Goal: Find specific page/section: Find specific page/section

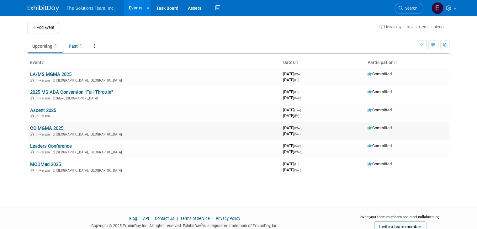
click at [47, 126] on link "CO MGMA 2025" at bounding box center [46, 128] width 33 height 6
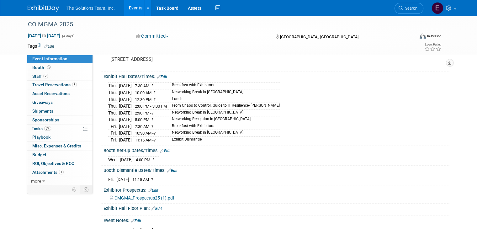
scroll to position [63, 0]
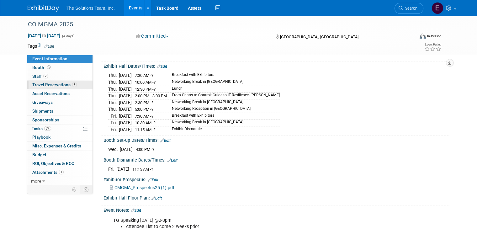
click at [51, 83] on span "Travel Reservations 3" at bounding box center [54, 84] width 45 height 5
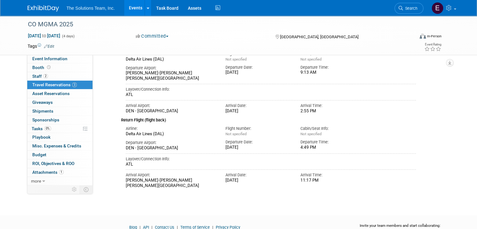
scroll to position [313, 0]
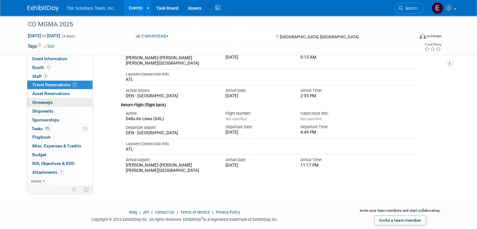
click at [42, 100] on span "Giveaways 0" at bounding box center [42, 102] width 20 height 5
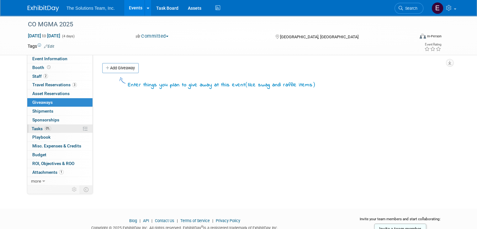
click at [51, 128] on link "0% Tasks 0%" at bounding box center [59, 128] width 65 height 8
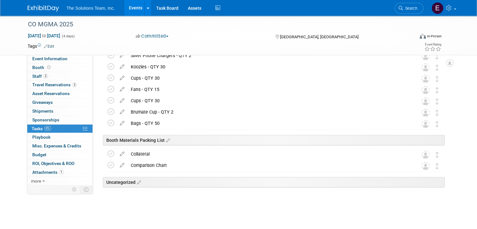
scroll to position [66, 0]
